Goal: Communication & Community: Participate in discussion

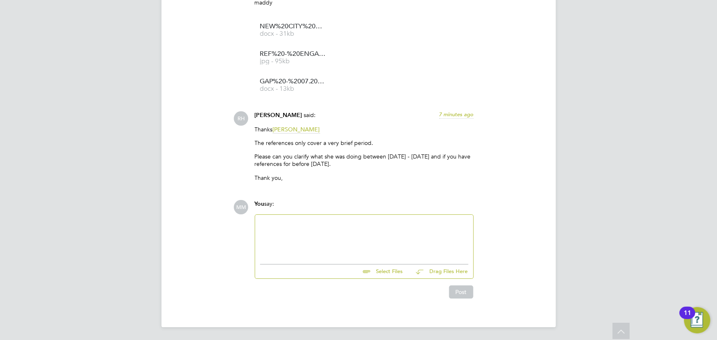
scroll to position [1272, 0]
click at [387, 270] on input "file" at bounding box center [406, 270] width 123 height 12
type input "C:\fakepath\DEEPA - GAPS [DATE]-[DATE].jpg"
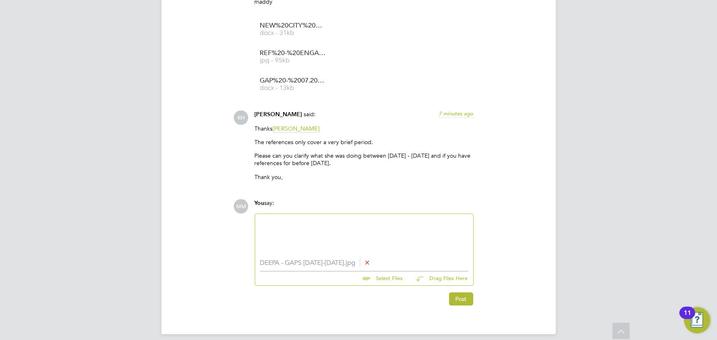
click at [320, 237] on div at bounding box center [364, 236] width 208 height 35
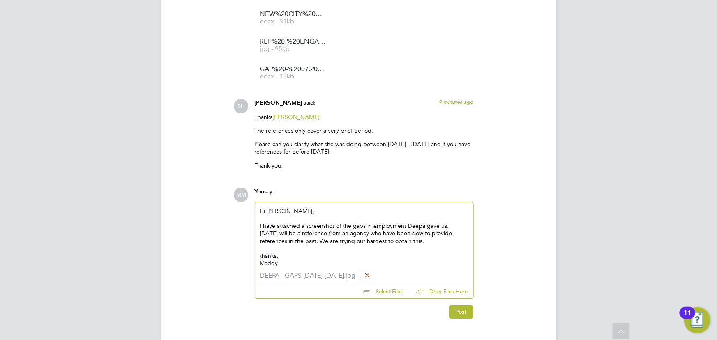
scroll to position [1304, 0]
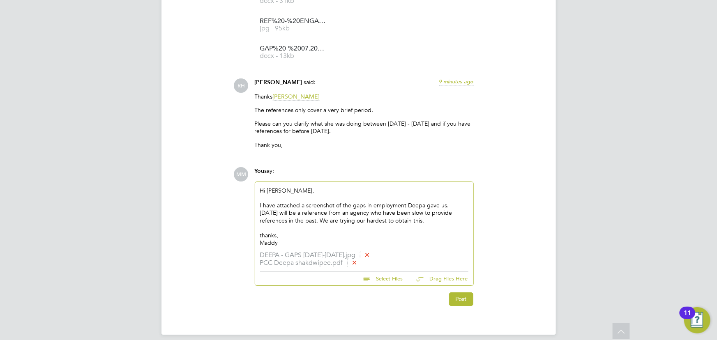
click at [447, 204] on div "I have attached a screenshot of the gaps in employment Deepa gave us." at bounding box center [364, 205] width 208 height 7
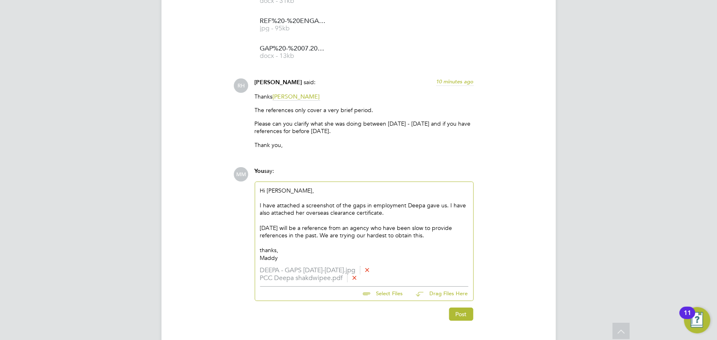
click at [303, 227] on div "[DATE] will be a reference from an agency who have been slow to provide referen…" at bounding box center [364, 231] width 208 height 15
click at [362, 251] on div "thanks," at bounding box center [364, 250] width 208 height 7
click at [454, 311] on button "Post" at bounding box center [461, 314] width 24 height 13
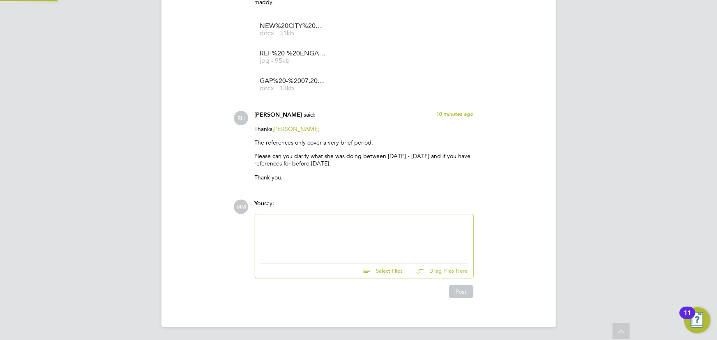
scroll to position [1450, 0]
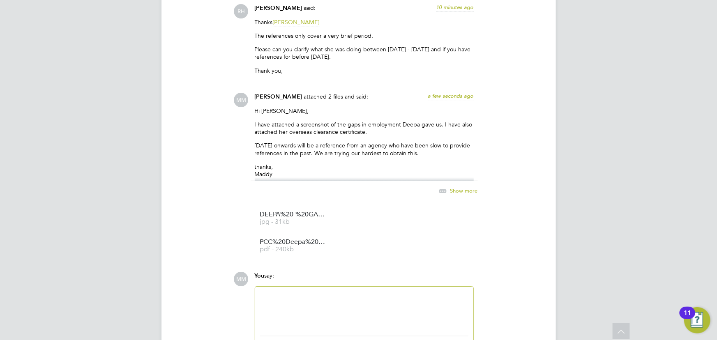
scroll to position [1376, 0]
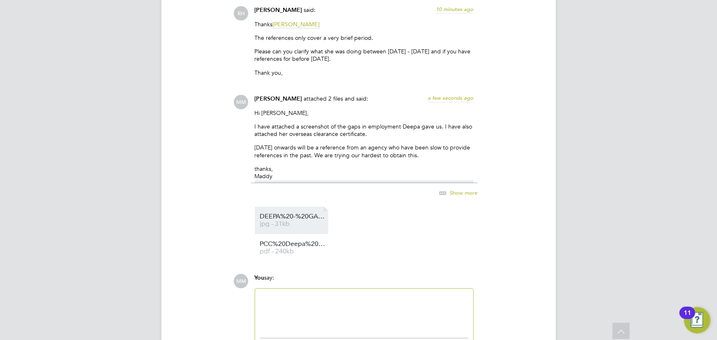
click at [308, 217] on span "DEEPA%20-%20GAPS%202022-2024" at bounding box center [293, 217] width 66 height 6
click at [533, 160] on div "MM [PERSON_NAME] attached 2 files and said: a few seconds ago Hi [PERSON_NAME],…" at bounding box center [387, 178] width 306 height 167
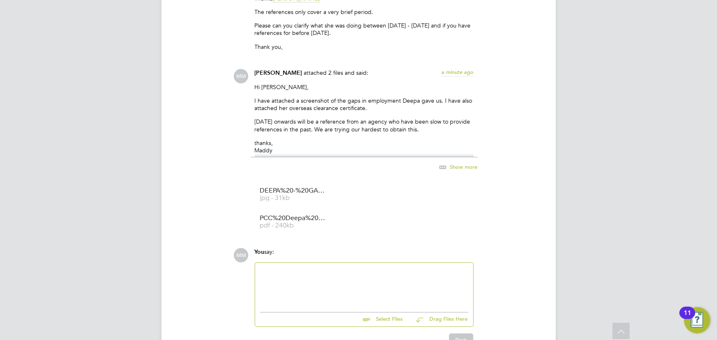
scroll to position [1450, 0]
